Goal: Task Accomplishment & Management: Use online tool/utility

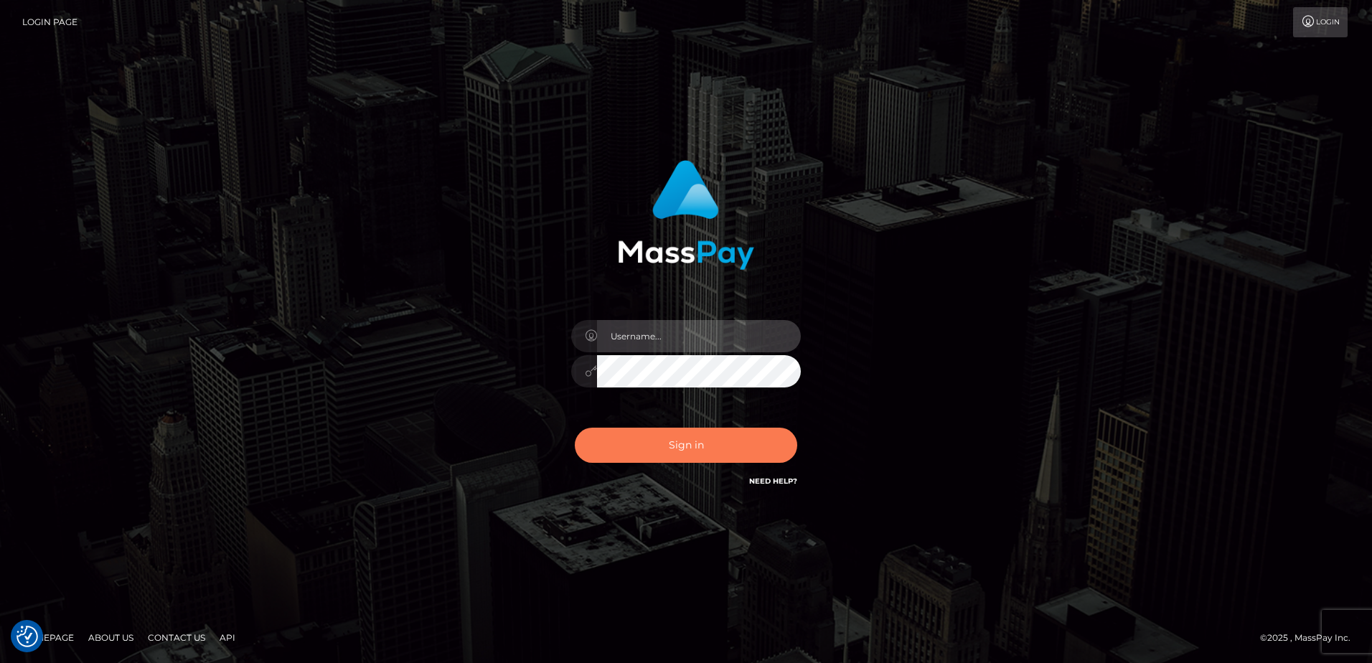
type input "alice.of"
click at [689, 441] on button "Sign in" at bounding box center [686, 445] width 222 height 35
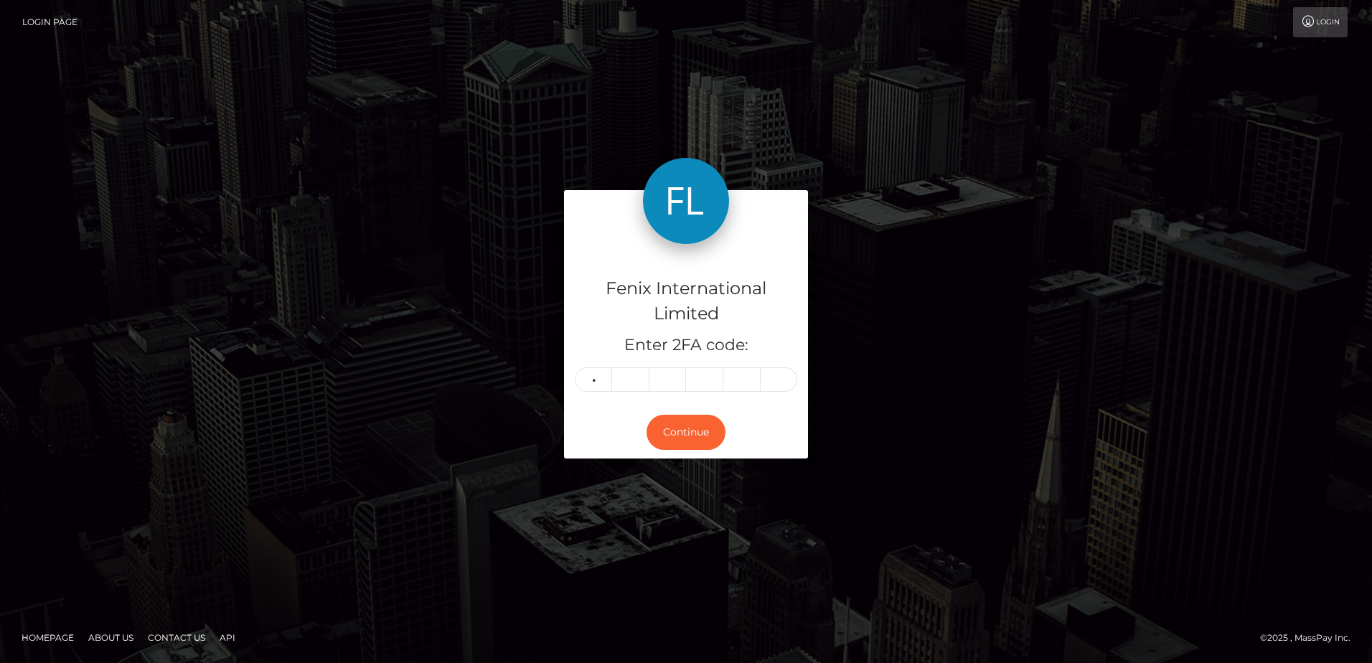
type input "7"
type input "2"
type input "3"
type input "7"
type input "5"
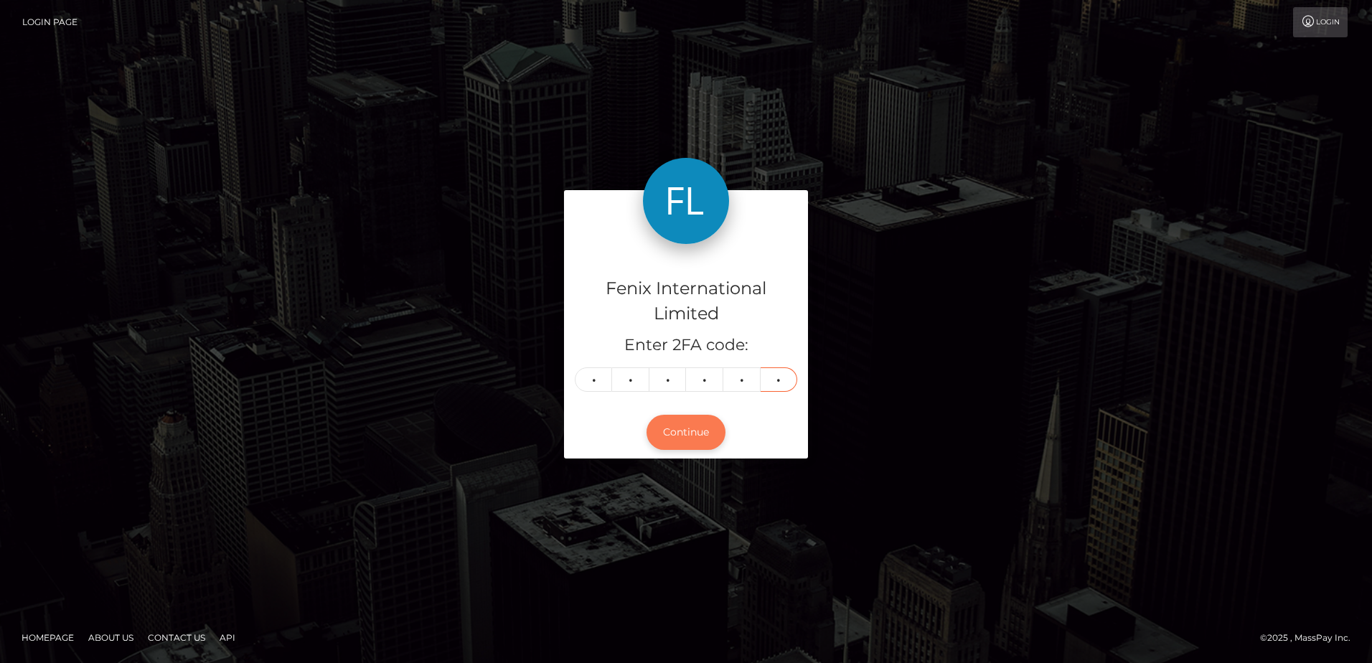
type input "4"
click at [693, 428] on button "Continue" at bounding box center [686, 432] width 79 height 35
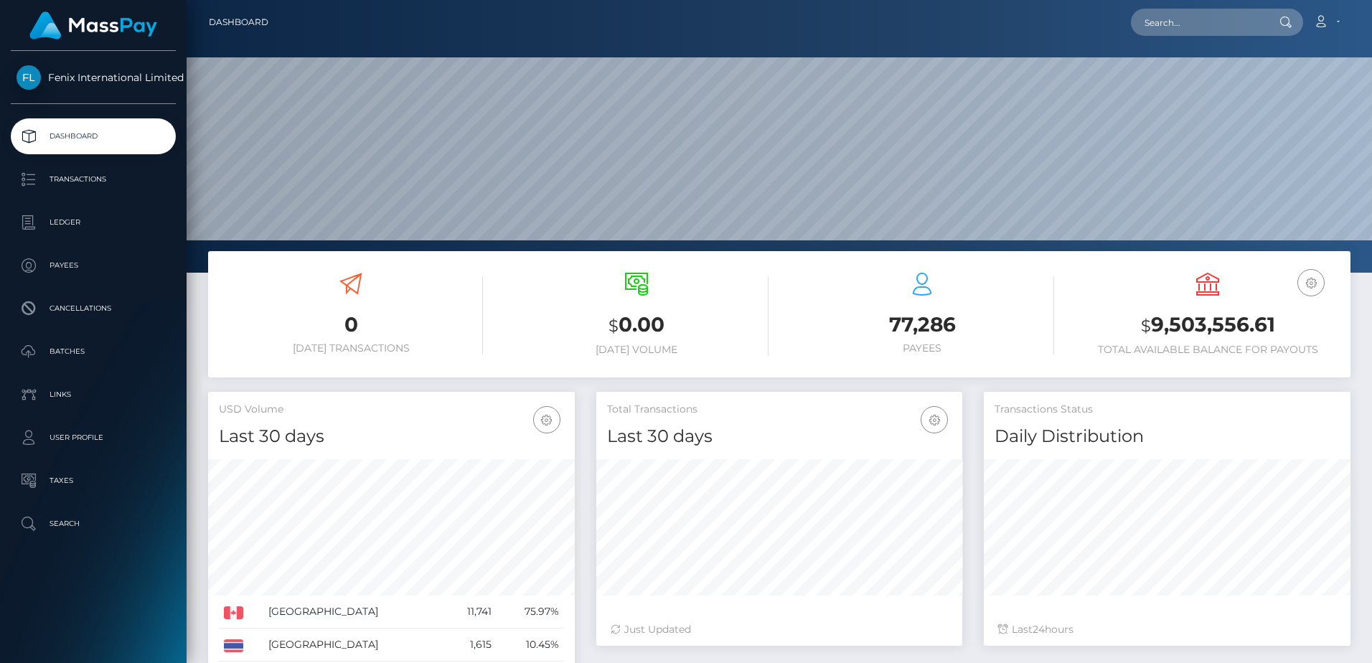
scroll to position [255, 366]
click at [106, 346] on p "Batches" at bounding box center [94, 352] width 154 height 22
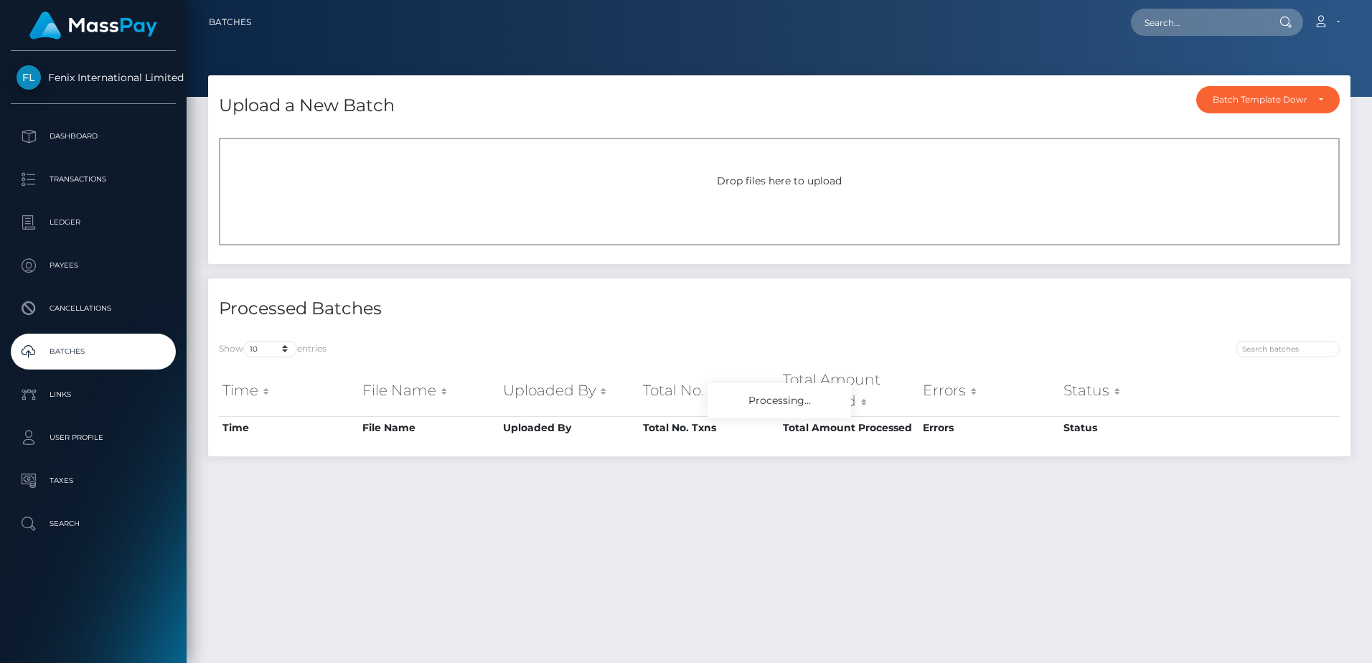
click at [790, 189] on div "Drop files here to upload" at bounding box center [779, 192] width 1121 height 108
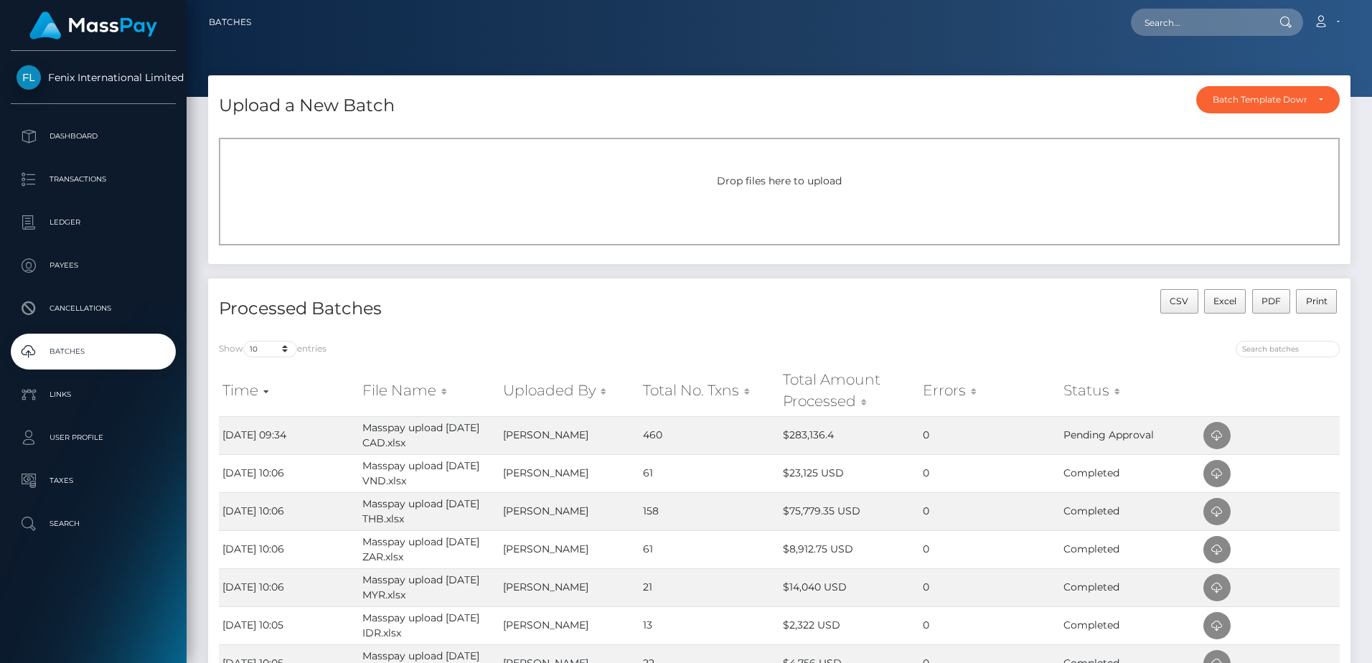
click at [862, 203] on div "Drop files here to upload" at bounding box center [779, 192] width 1121 height 108
click at [803, 179] on span "Drop files here to upload" at bounding box center [779, 180] width 125 height 13
click at [786, 190] on div "Drop files here to upload" at bounding box center [779, 192] width 1121 height 108
click at [833, 185] on span "Drop files here to upload" at bounding box center [779, 180] width 125 height 13
click at [797, 188] on div "Drop files here to upload" at bounding box center [780, 181] width 1090 height 15
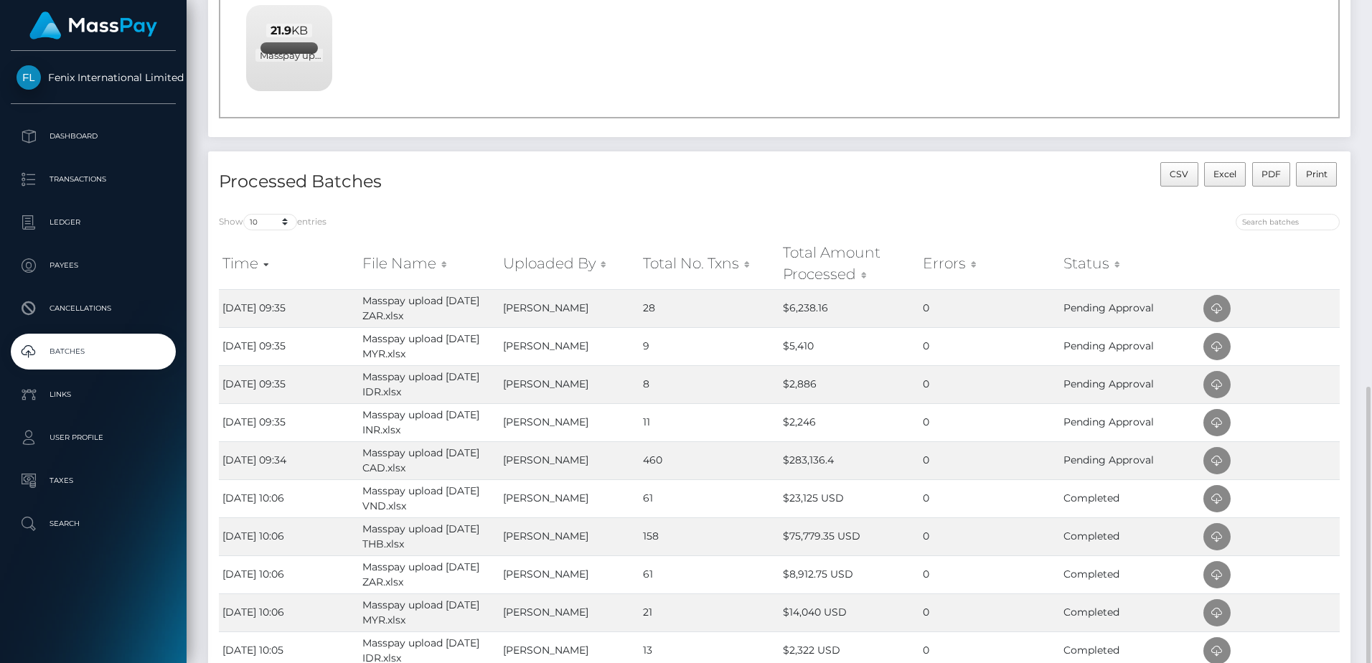
scroll to position [366, 0]
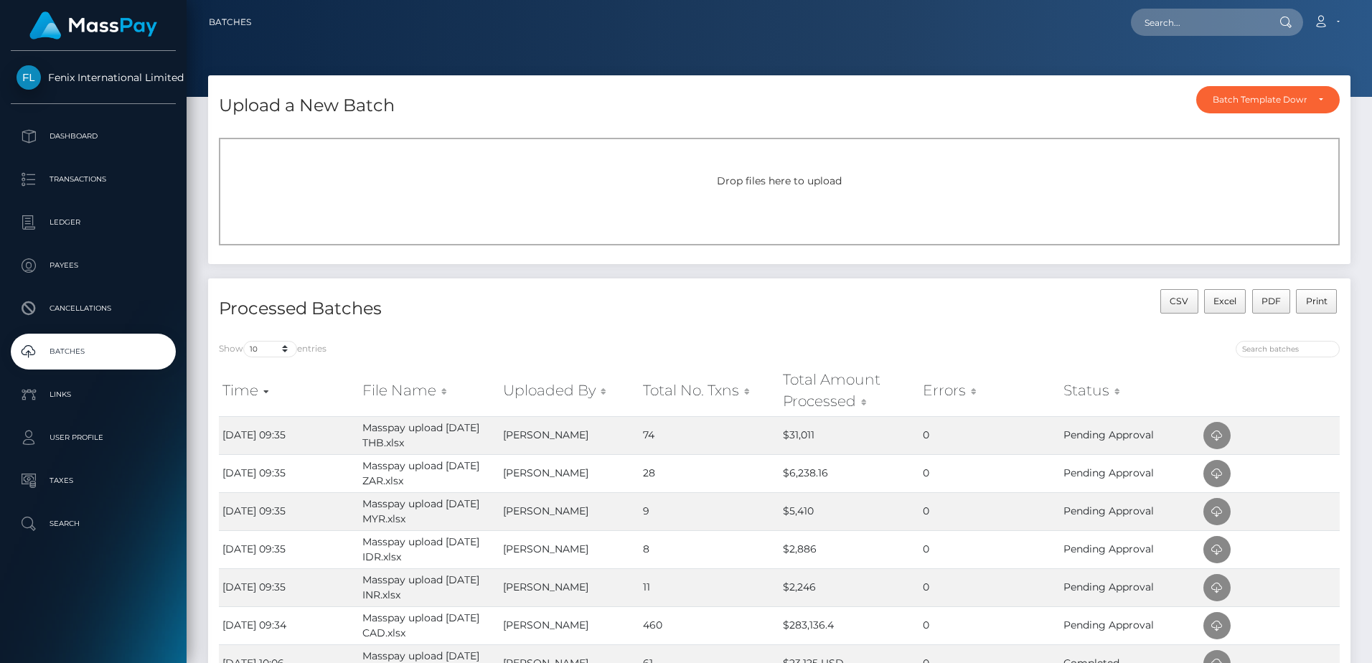
click at [814, 161] on div "Drop files here to upload" at bounding box center [779, 192] width 1121 height 108
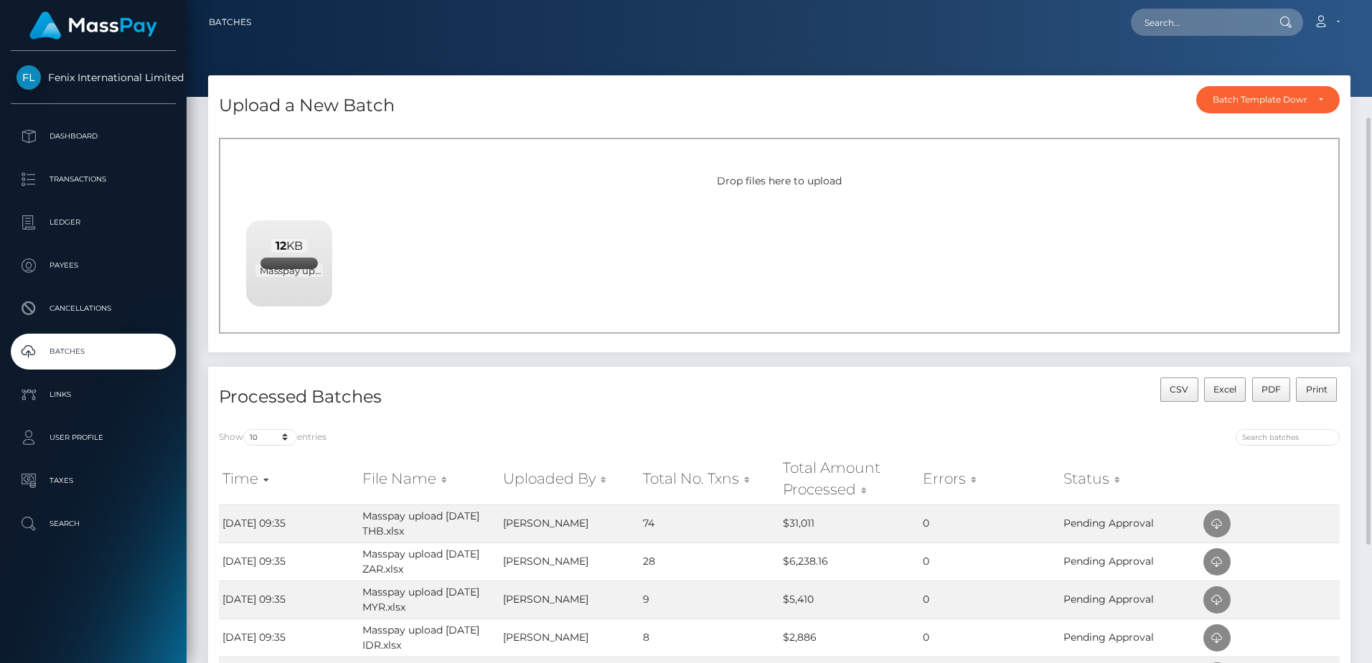
scroll to position [72, 0]
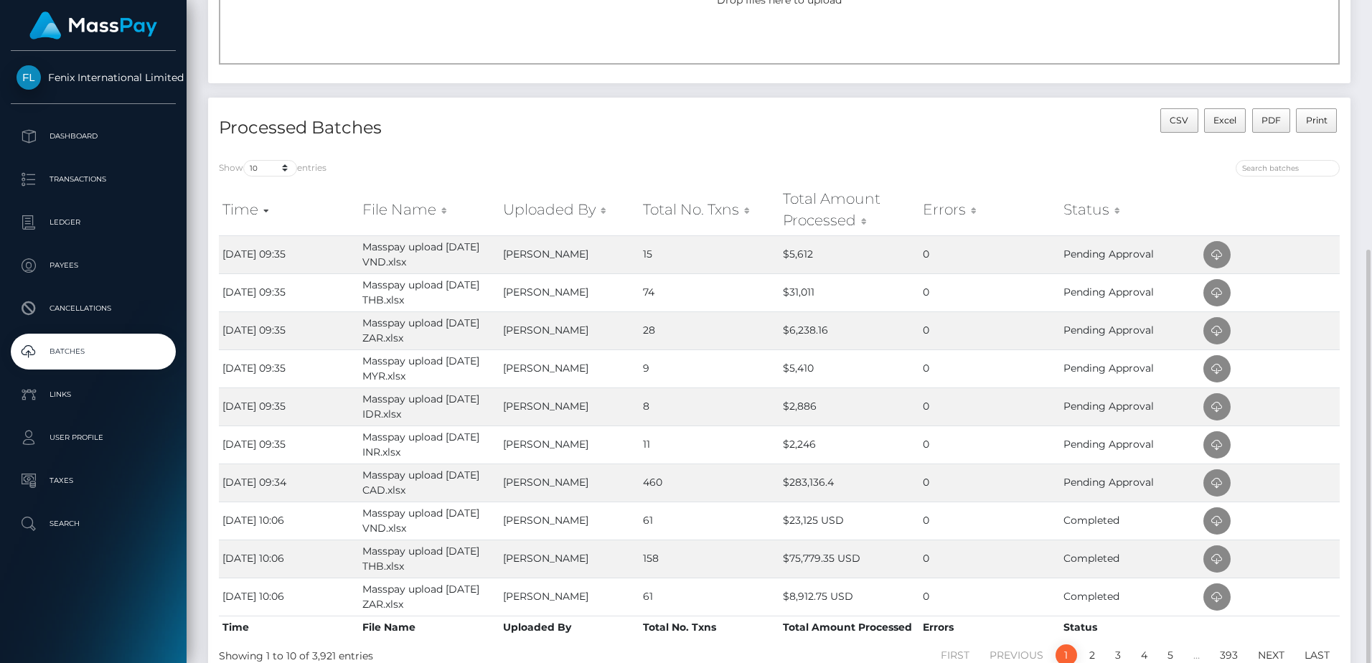
scroll to position [253, 0]
